Goal: Information Seeking & Learning: Learn about a topic

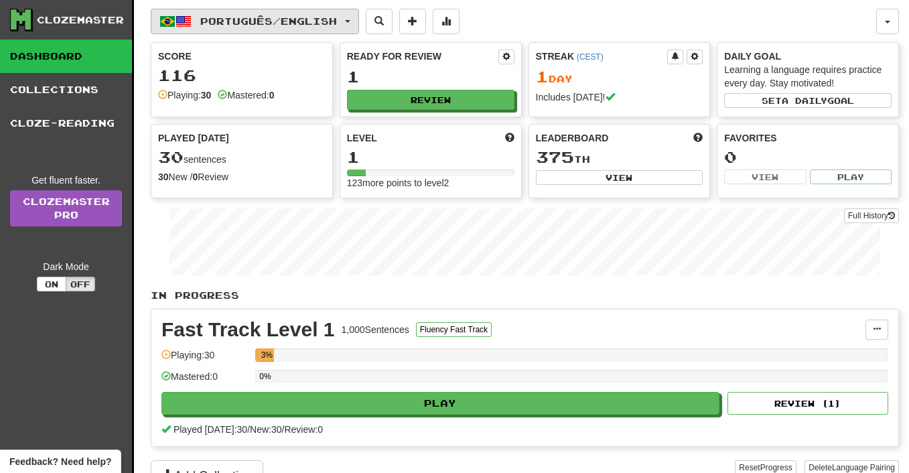
click at [310, 29] on button "Português / English" at bounding box center [255, 21] width 208 height 25
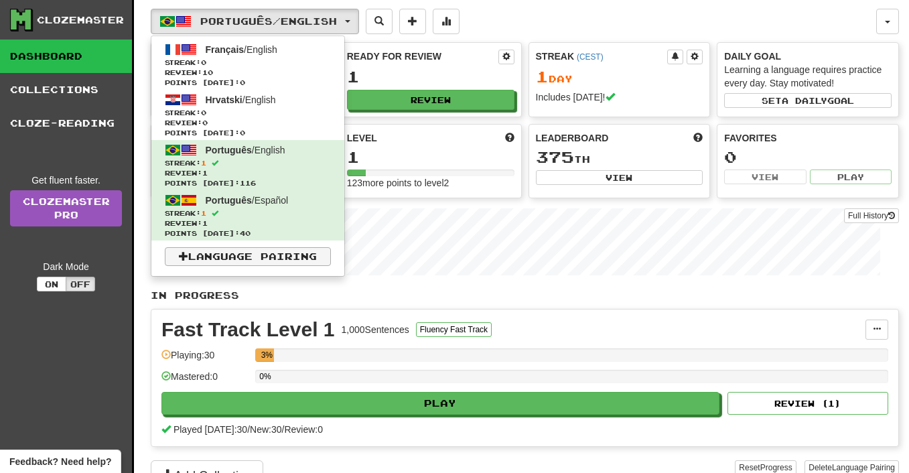
click at [296, 256] on link "Language Pairing" at bounding box center [248, 256] width 166 height 19
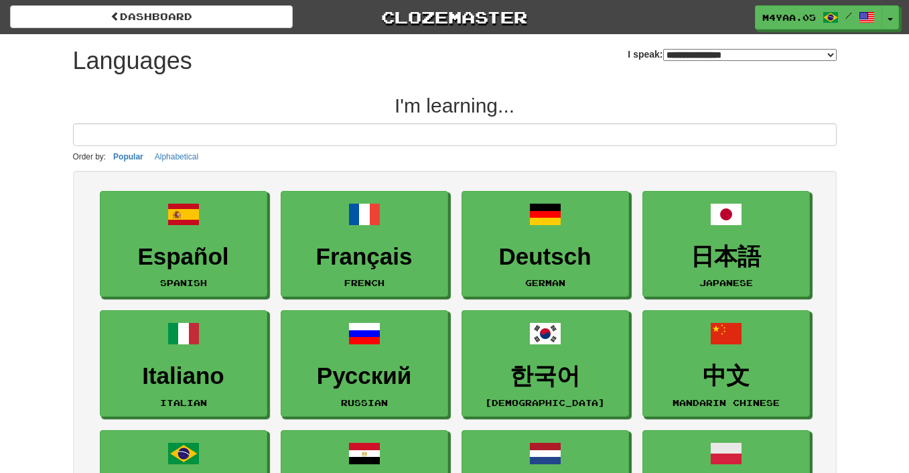
select select "*******"
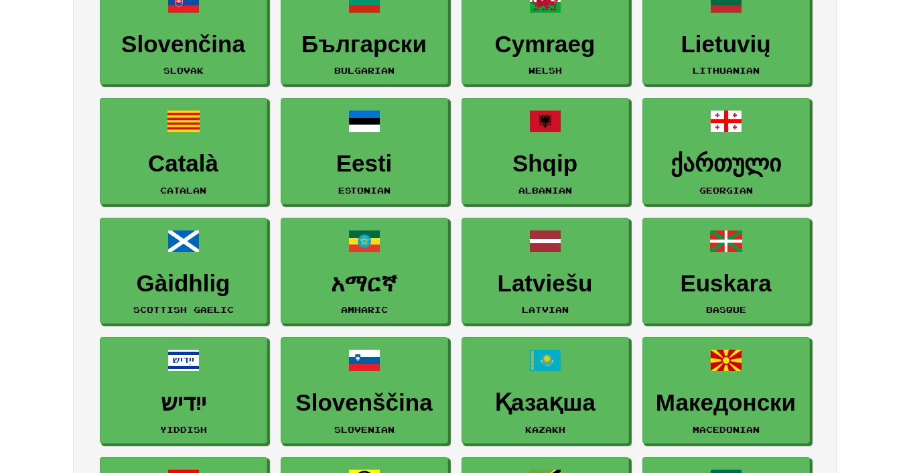
scroll to position [1405, 0]
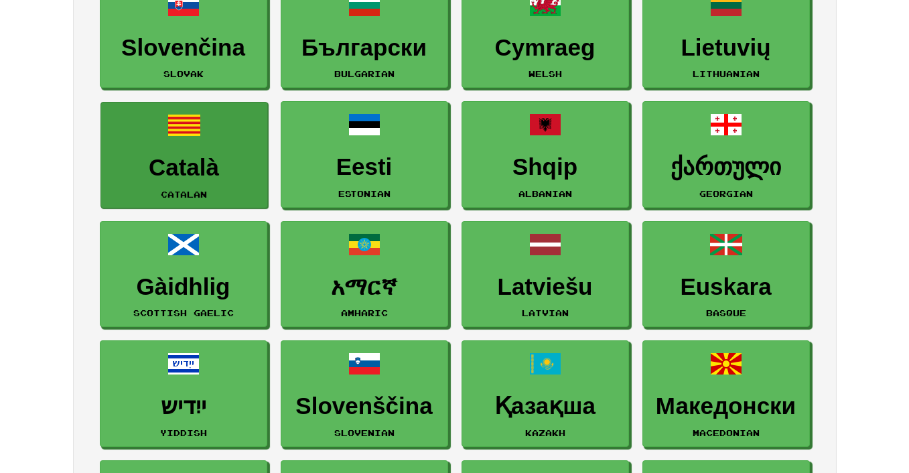
click at [240, 162] on h3 "Català" at bounding box center [184, 168] width 153 height 26
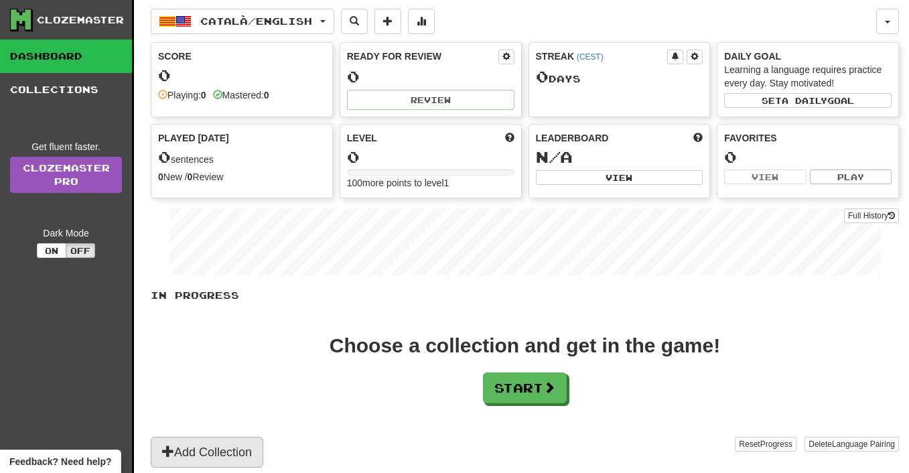
click at [253, 445] on button "Add Collection" at bounding box center [207, 452] width 113 height 31
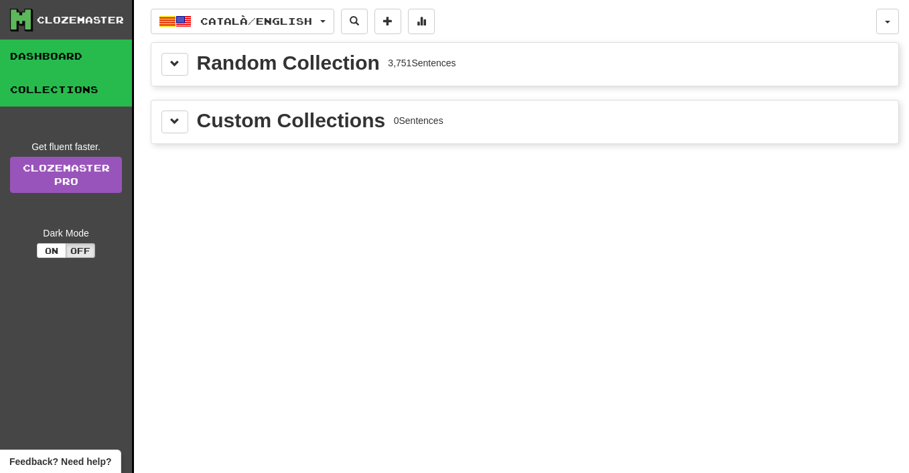
click at [106, 66] on link "Dashboard" at bounding box center [66, 56] width 132 height 33
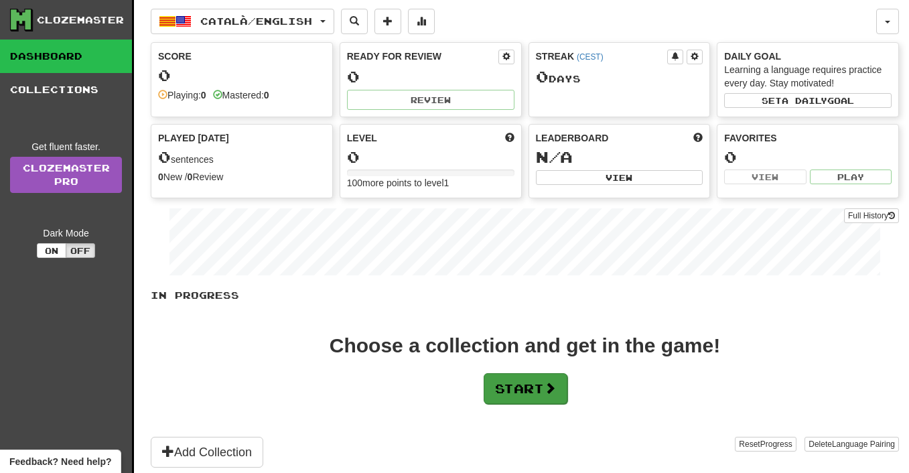
click at [556, 394] on span at bounding box center [550, 388] width 12 height 12
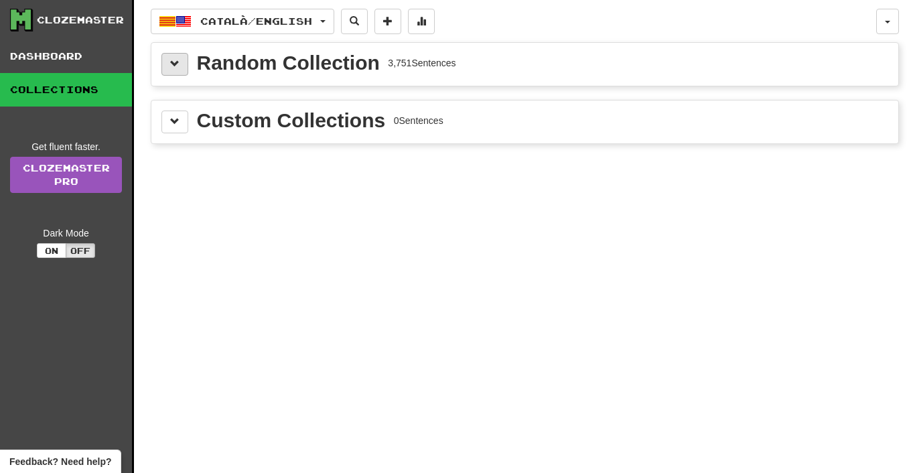
click at [173, 60] on span at bounding box center [174, 63] width 9 height 9
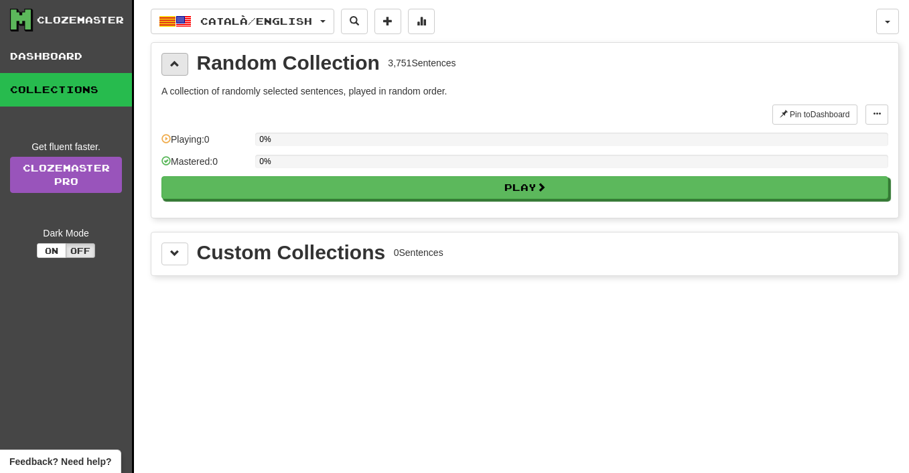
click at [175, 62] on span at bounding box center [174, 63] width 9 height 9
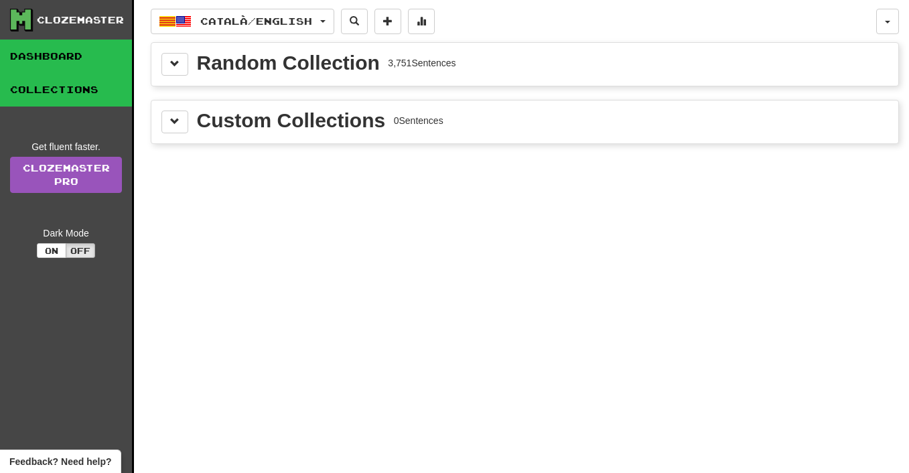
click at [122, 69] on link "Dashboard" at bounding box center [66, 56] width 132 height 33
